Goal: Consume media (video, audio): Consume media (video, audio)

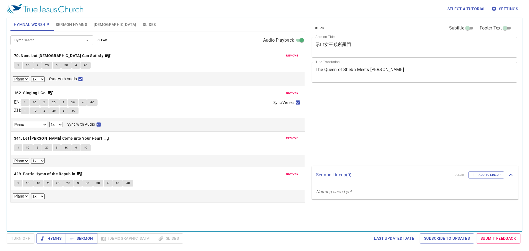
select select "1"
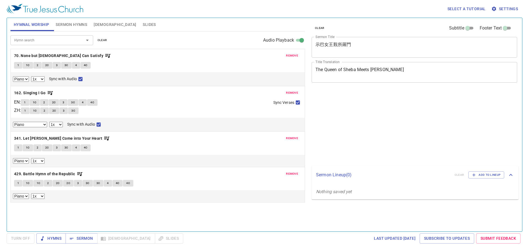
select select "1"
